Goal: Information Seeking & Learning: Learn about a topic

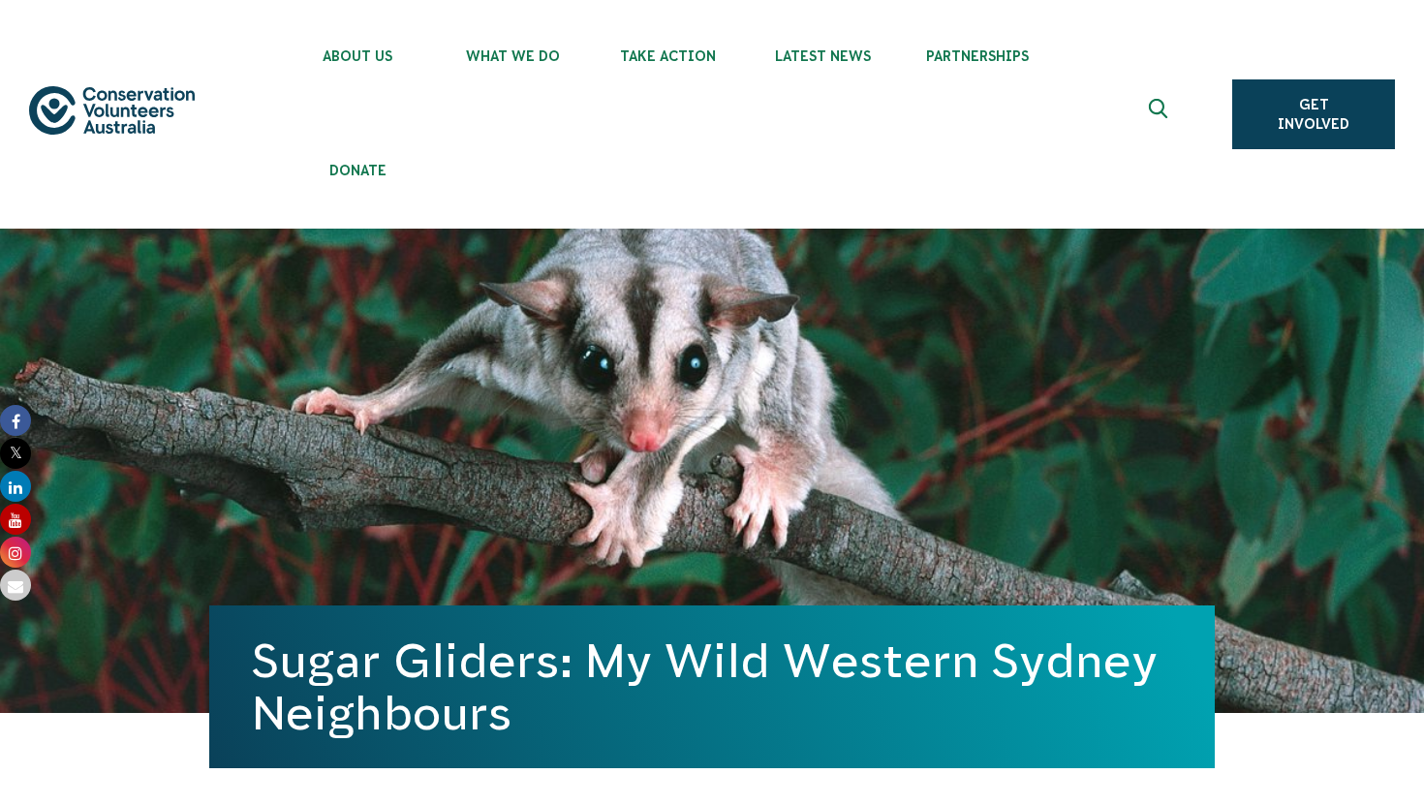
click at [90, 106] on img at bounding box center [112, 110] width 166 height 48
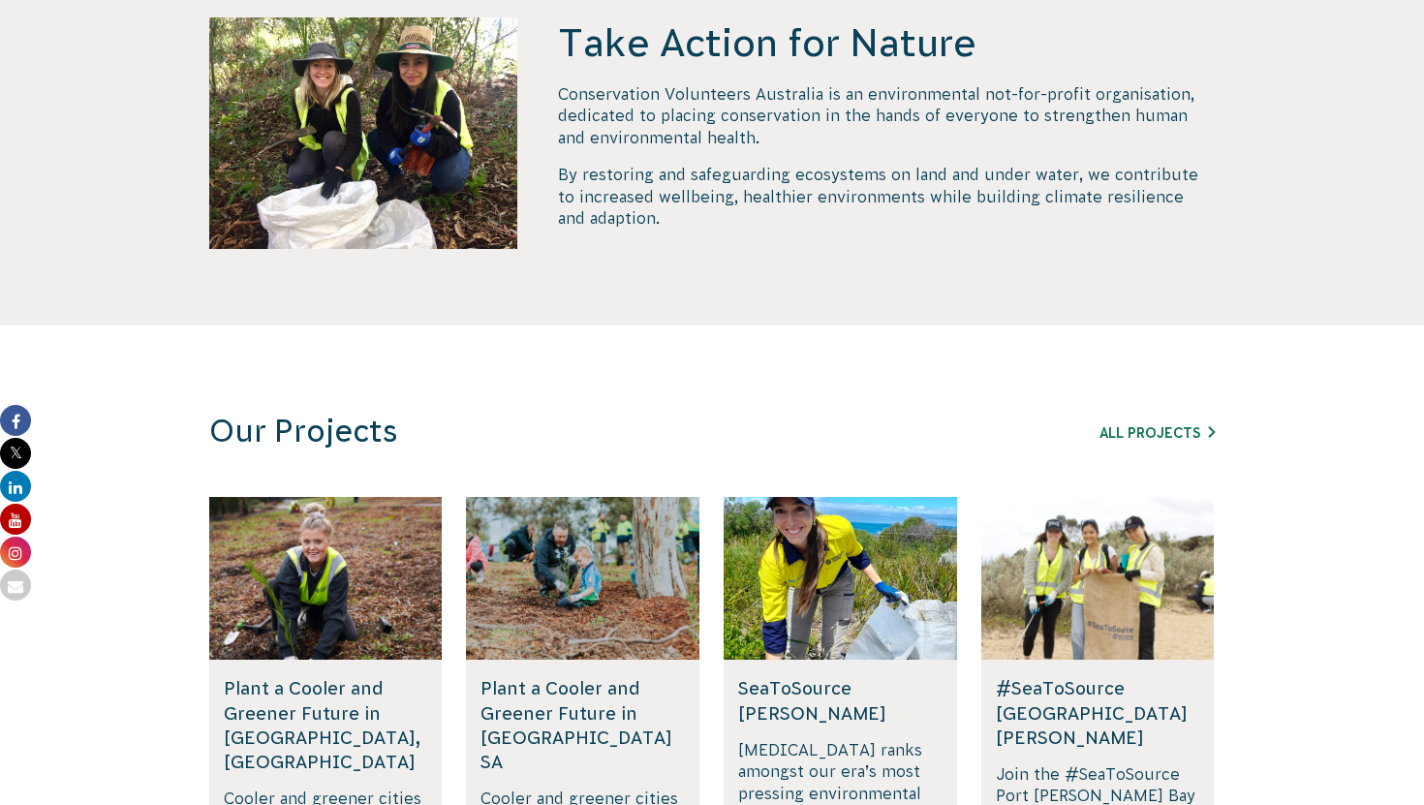
scroll to position [890, 0]
